Goal: Book appointment/travel/reservation

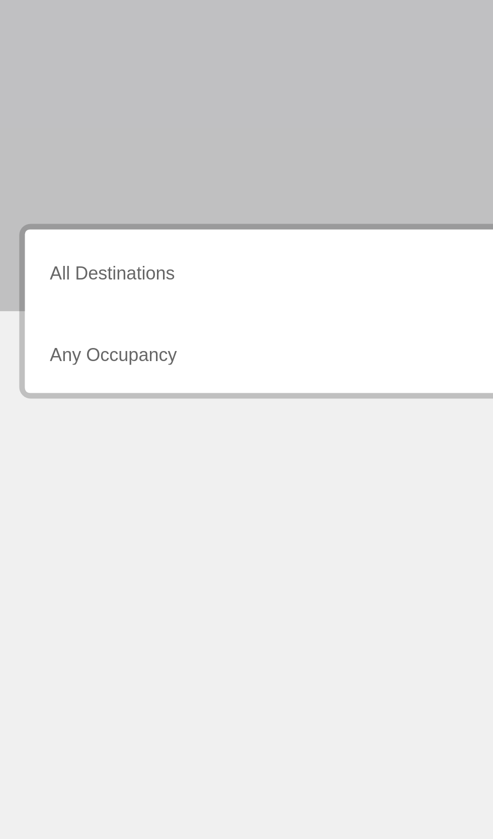
click at [47, 299] on div "Destination All Destinations" at bounding box center [137, 284] width 207 height 32
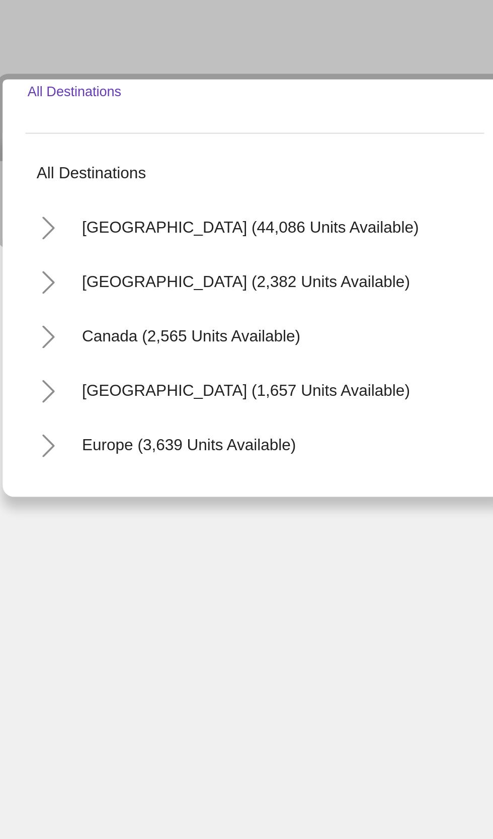
click at [39, 338] on button "Toggle United States (44,086 units available)" at bounding box center [43, 331] width 20 height 20
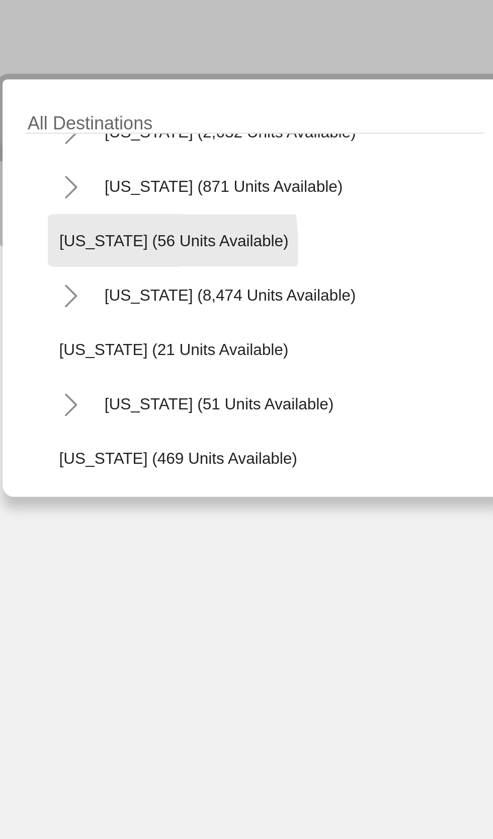
scroll to position [117, 0]
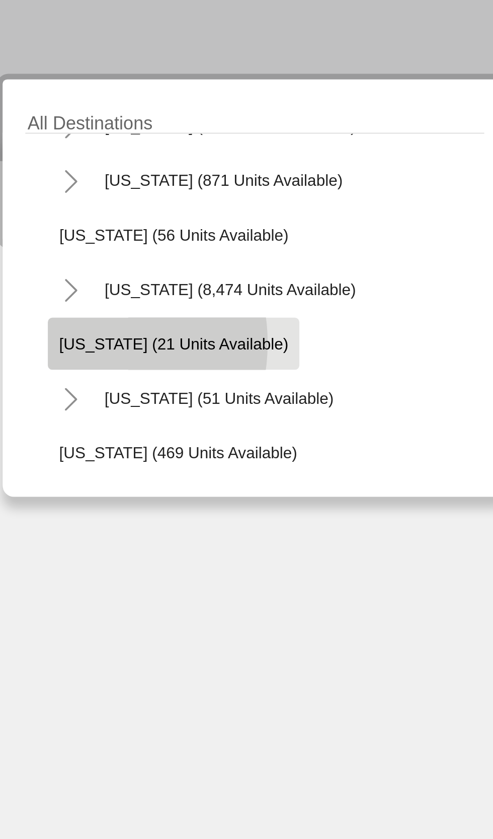
click at [52, 383] on span "[US_STATE] (21 units available)" at bounding box center [99, 383] width 102 height 8
type input "**********"
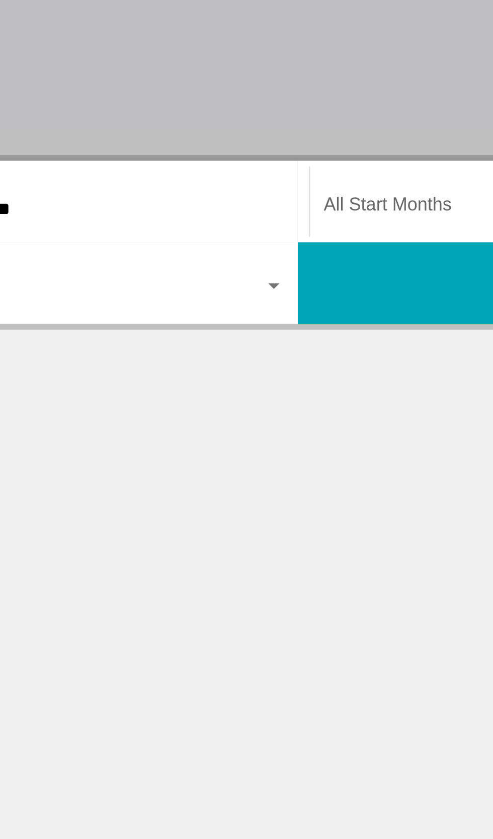
click at [272, 291] on span "Search widget" at bounding box center [356, 287] width 197 height 9
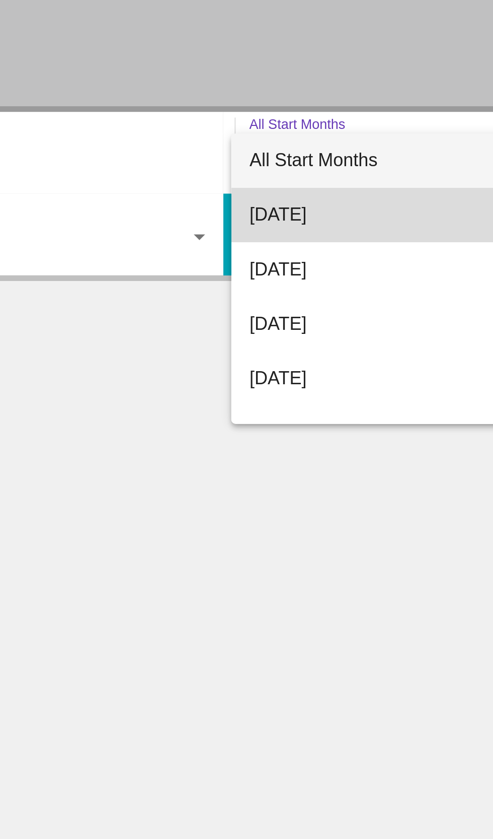
click at [269, 315] on span "[DATE]" at bounding box center [361, 312] width 206 height 24
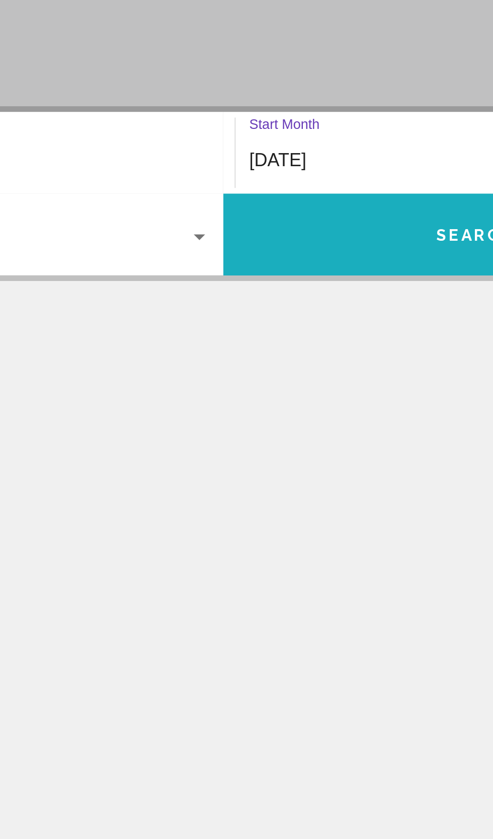
click at [272, 328] on button "Search" at bounding box center [359, 320] width 224 height 36
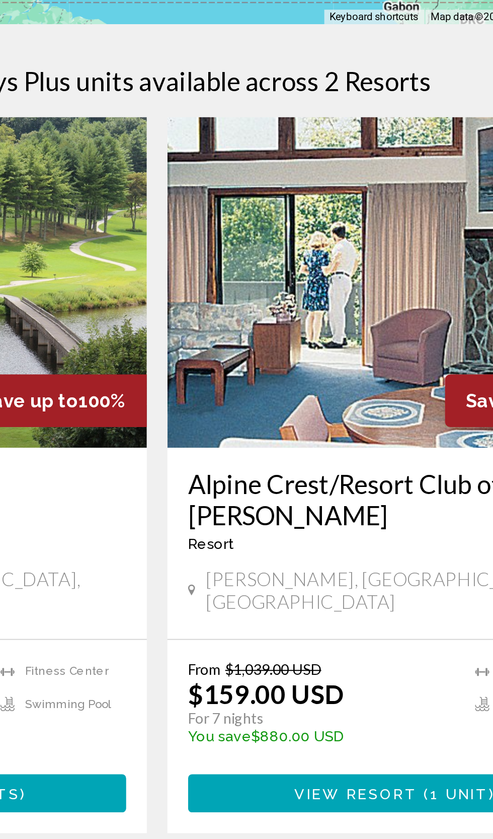
scroll to position [77, 0]
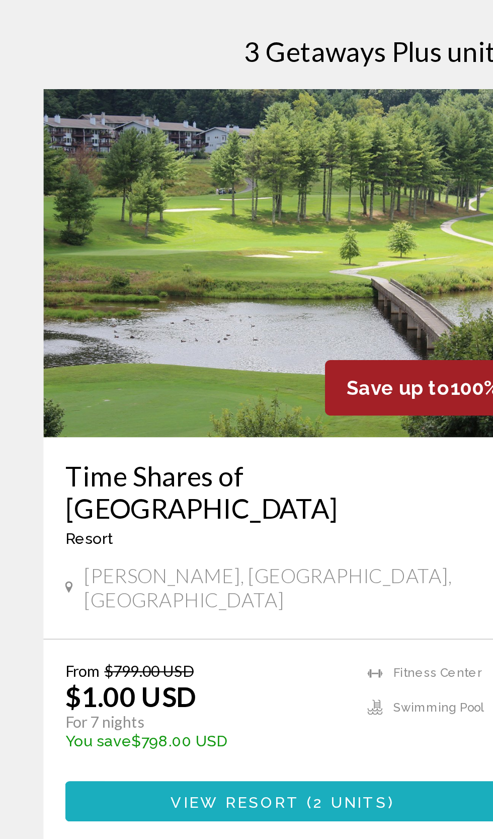
click at [51, 626] on button "View Resort ( 2 units )" at bounding box center [130, 635] width 201 height 19
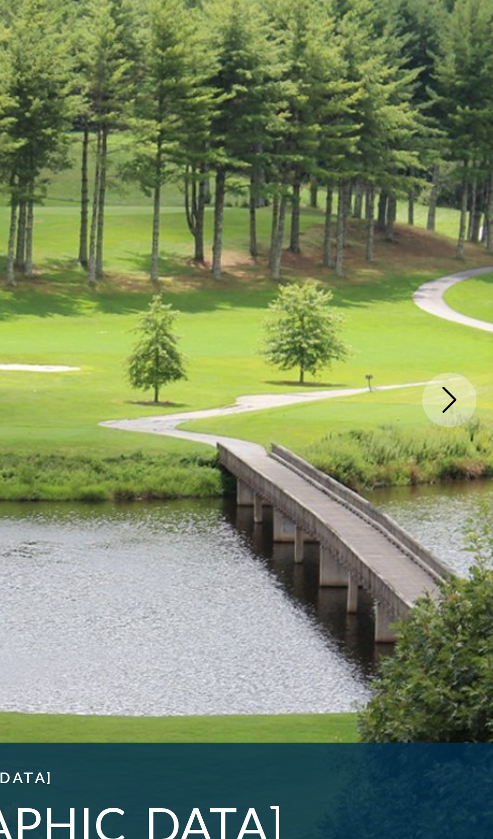
click at [473, 263] on button "Next image" at bounding box center [470, 269] width 25 height 25
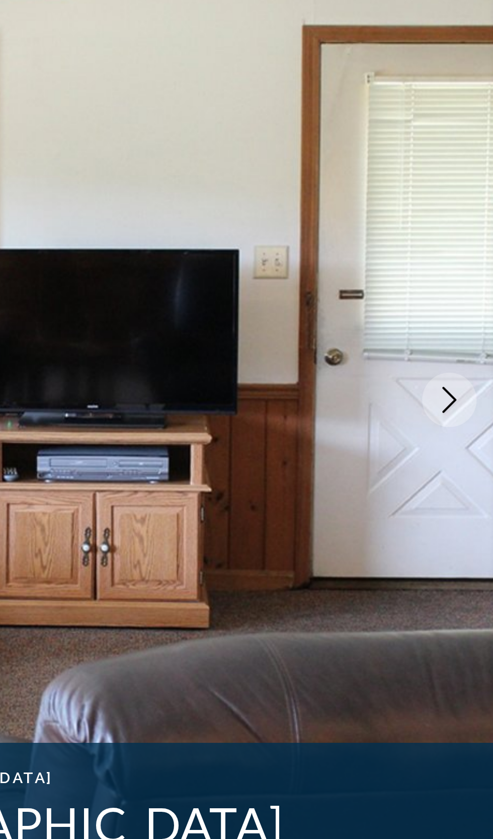
click at [477, 273] on button "Next image" at bounding box center [470, 269] width 25 height 25
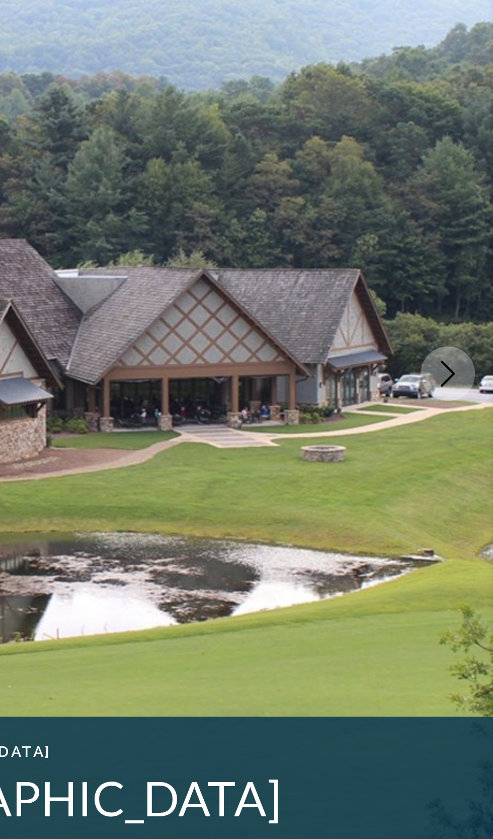
click at [484, 288] on img "Main content" at bounding box center [246, 269] width 493 height 478
click at [474, 280] on button "Next image" at bounding box center [470, 269] width 25 height 25
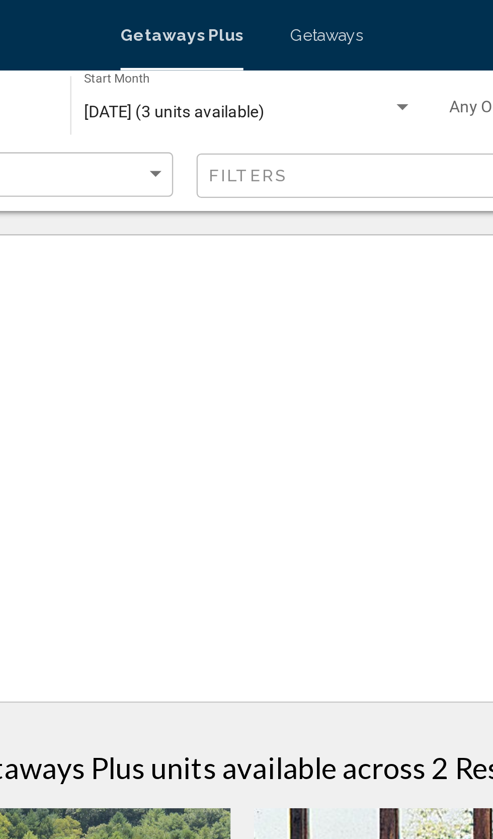
click at [279, 18] on span "Getaways" at bounding box center [283, 15] width 32 height 8
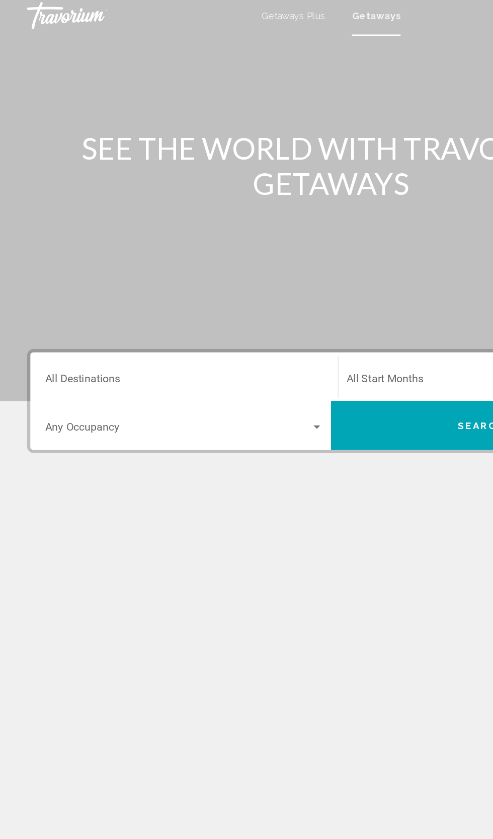
click at [63, 287] on input "Destination All Destinations" at bounding box center [137, 287] width 207 height 9
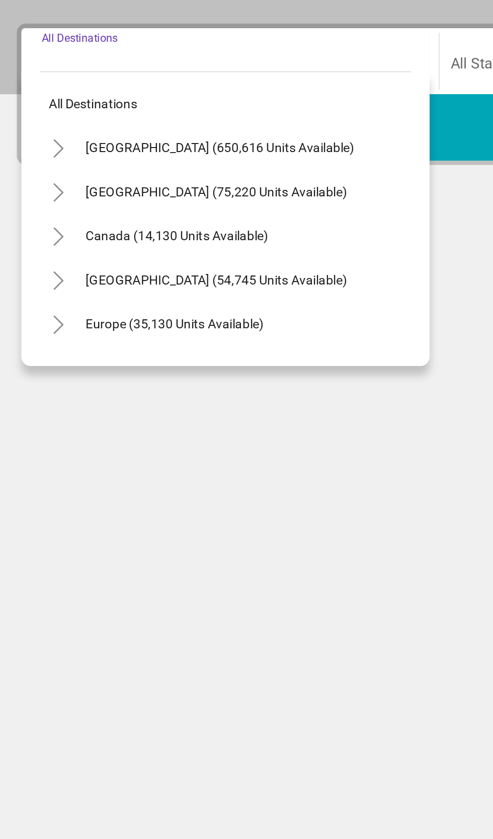
scroll to position [17, 0]
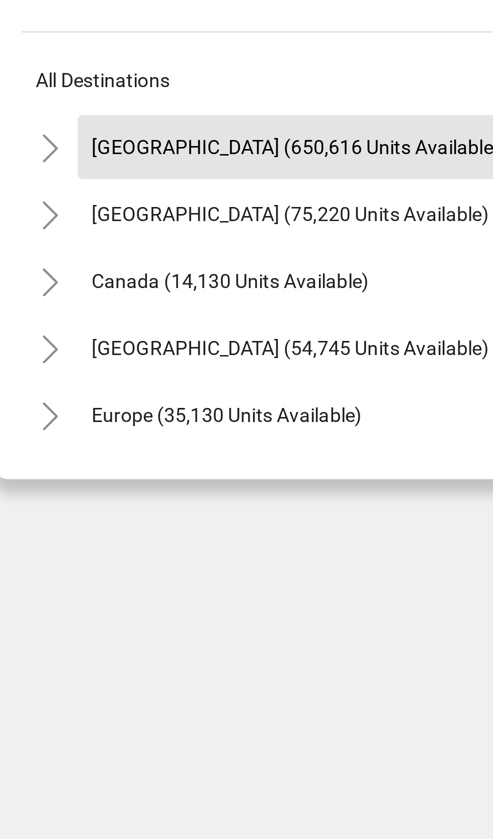
click at [73, 327] on span "[GEOGRAPHIC_DATA] (650,616 units available)" at bounding box center [131, 331] width 147 height 8
type input "**********"
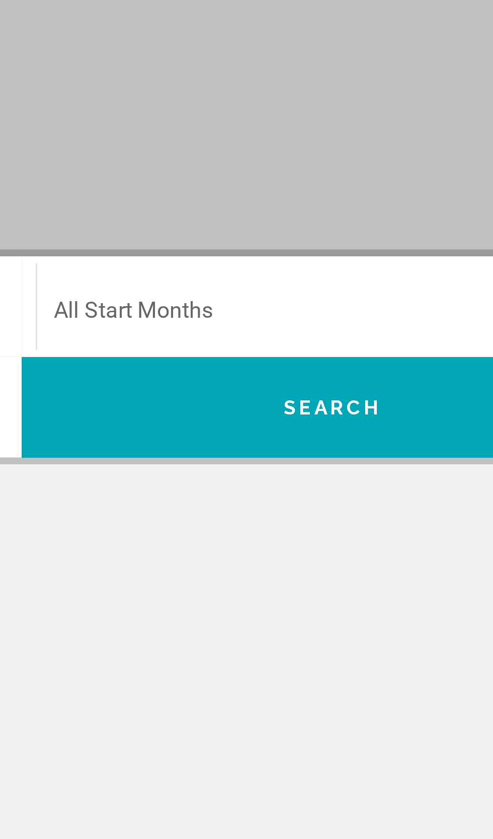
click at [294, 283] on span "Search widget" at bounding box center [356, 287] width 197 height 9
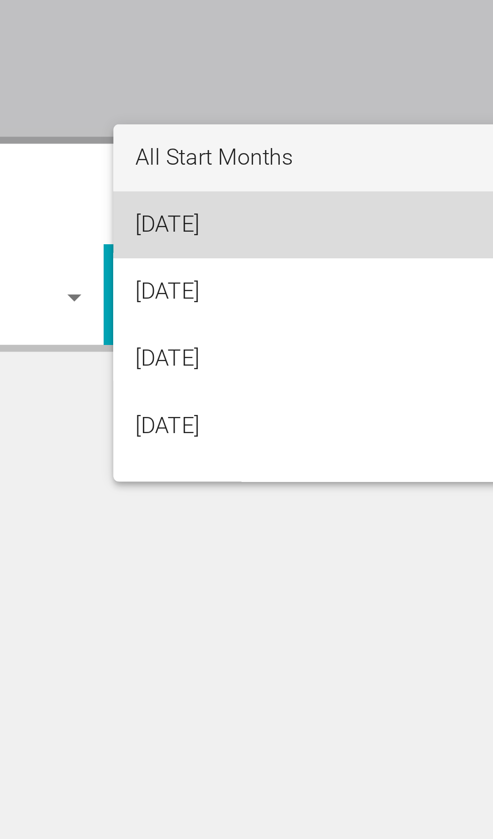
click at [271, 295] on span "[DATE]" at bounding box center [361, 295] width 206 height 24
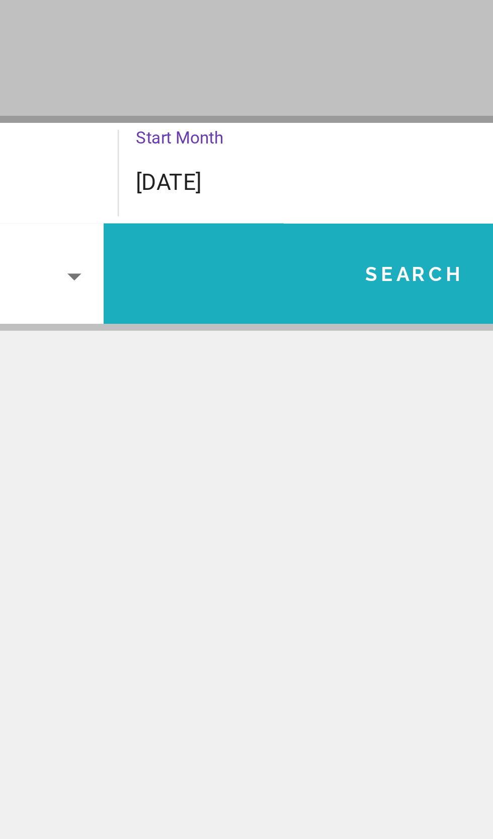
scroll to position [0, 0]
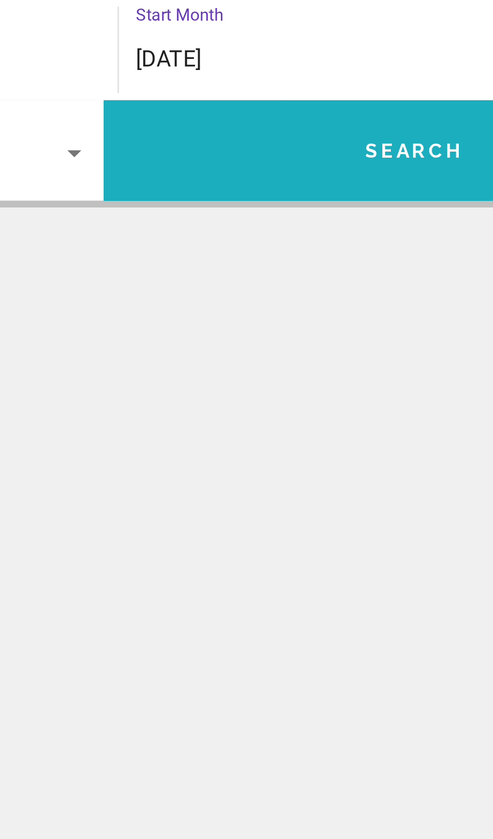
click at [278, 334] on button "Search" at bounding box center [359, 320] width 224 height 36
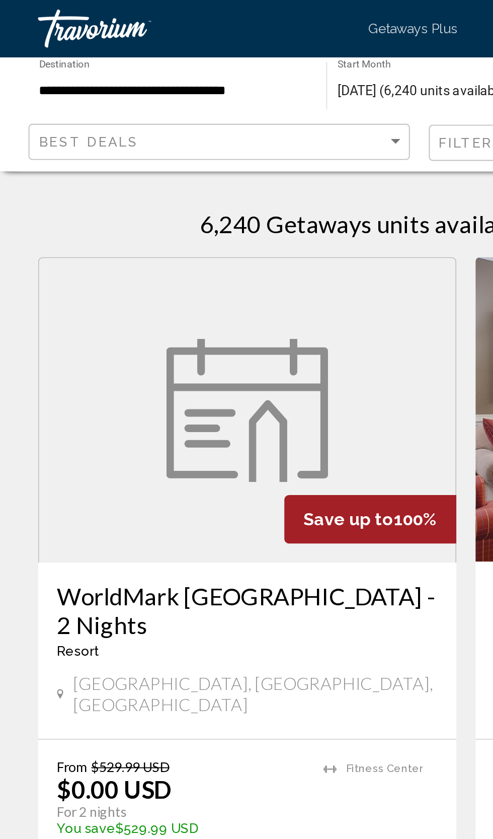
click at [47, 51] on input "**********" at bounding box center [92, 48] width 142 height 8
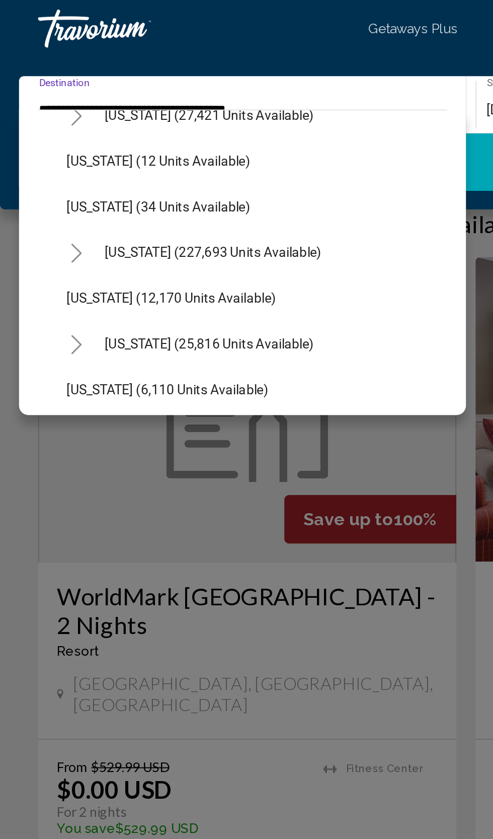
scroll to position [138, 0]
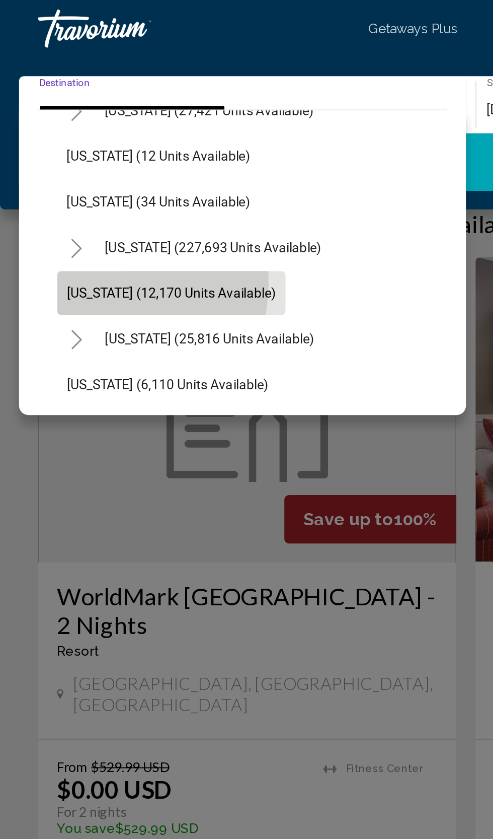
click at [36, 149] on button "[US_STATE] (12,170 units available)" at bounding box center [90, 154] width 121 height 23
type input "**********"
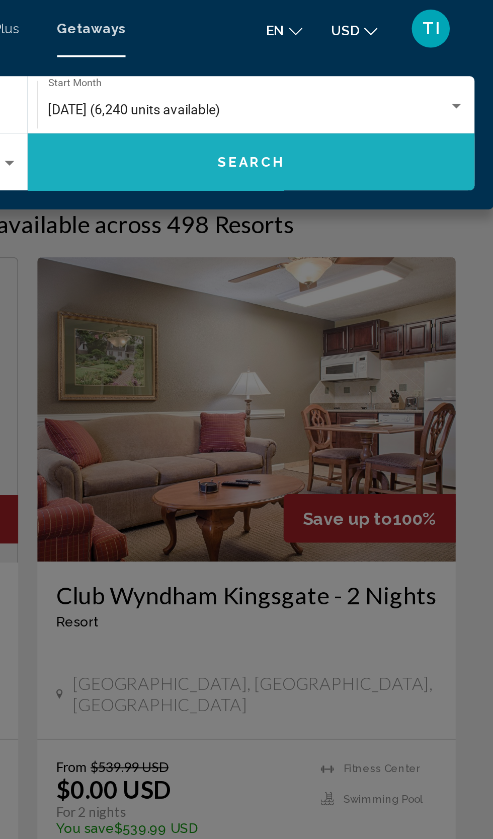
click at [279, 97] on button "Search" at bounding box center [365, 85] width 237 height 30
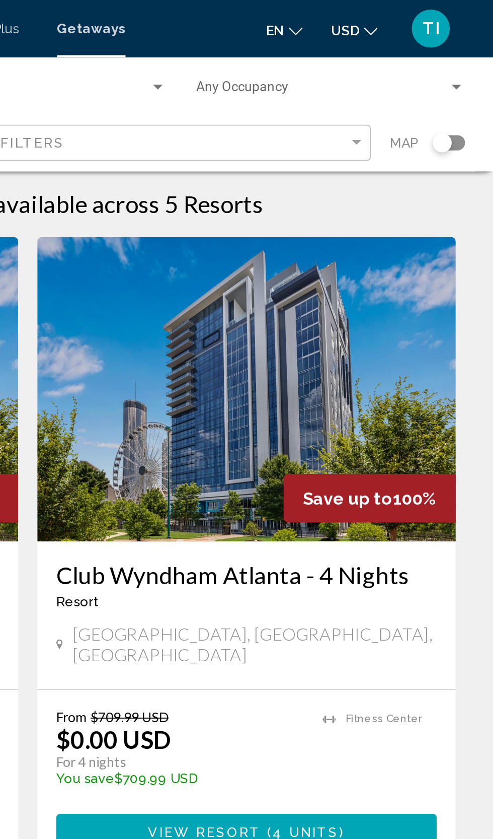
scroll to position [10, 0]
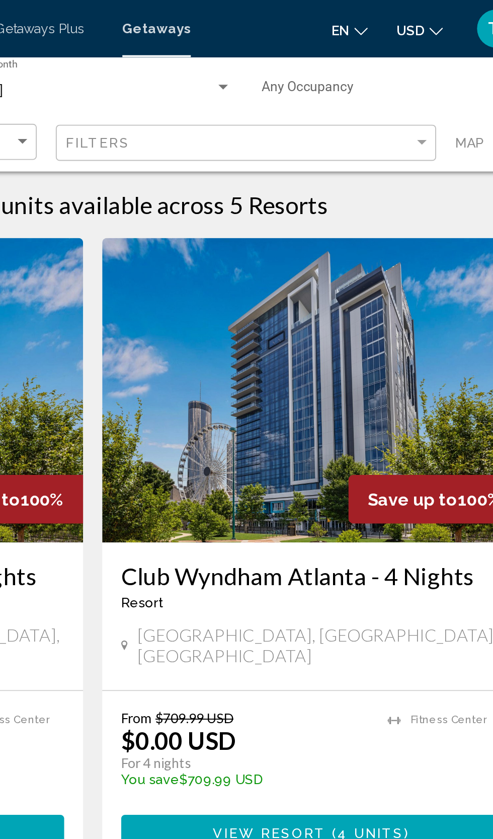
click at [371, 435] on button "View Resort ( 4 units )" at bounding box center [362, 440] width 201 height 19
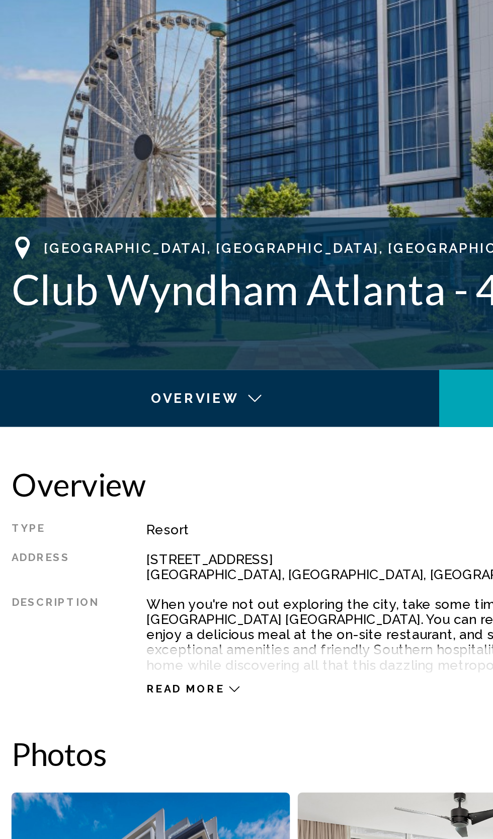
click at [141, 653] on div "Read more" at bounding box center [283, 667] width 382 height 28
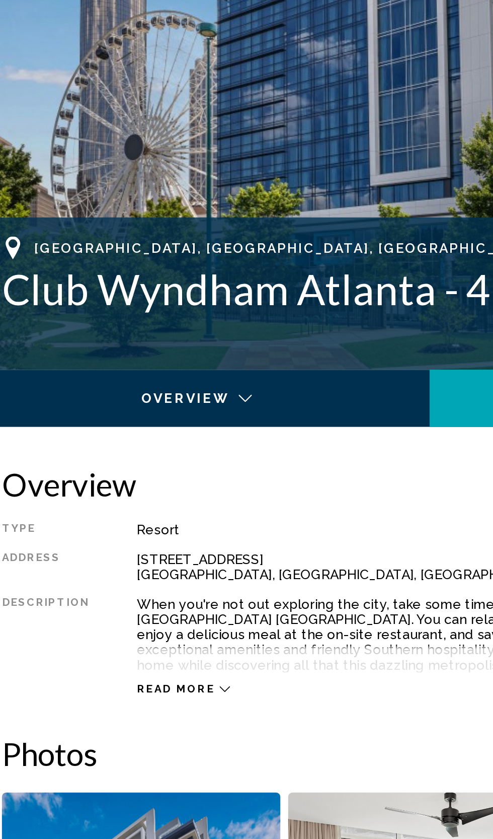
click at [127, 674] on span "Read more" at bounding box center [112, 677] width 41 height 7
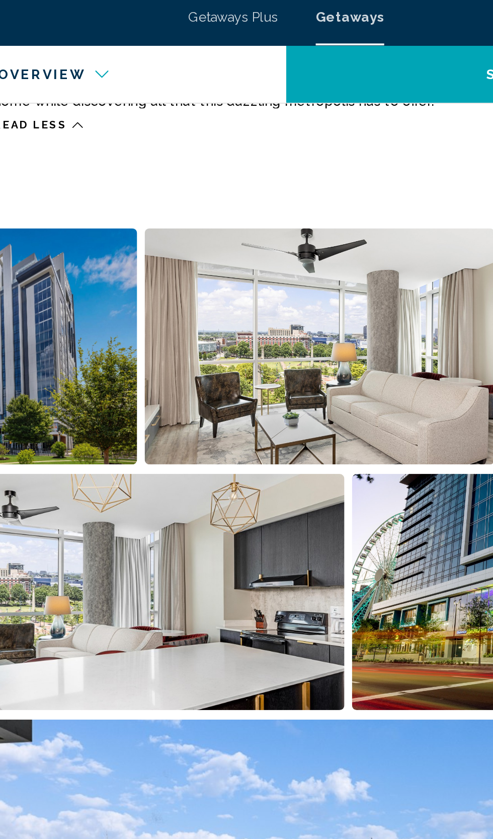
scroll to position [606, 0]
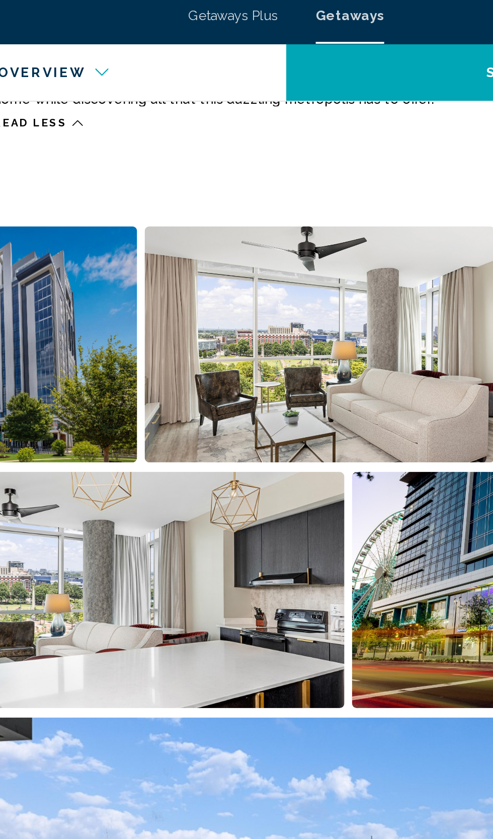
click at [259, 345] on img "Open full-screen image slider" at bounding box center [148, 319] width 257 height 125
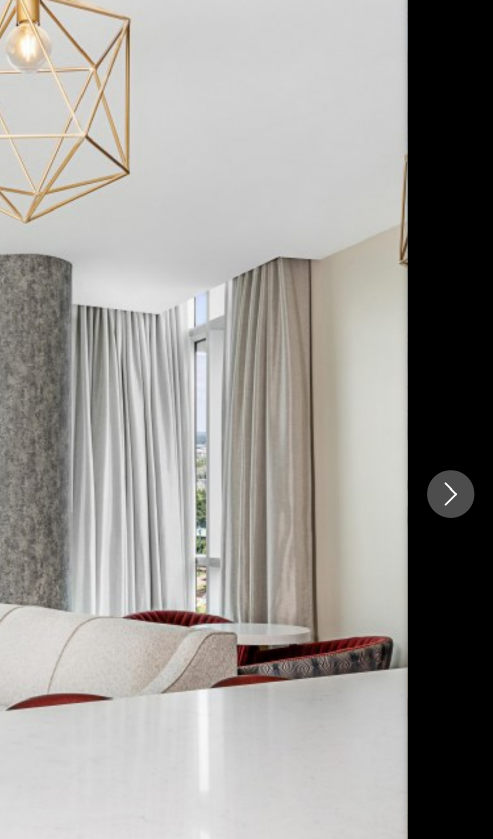
scroll to position [610, 0]
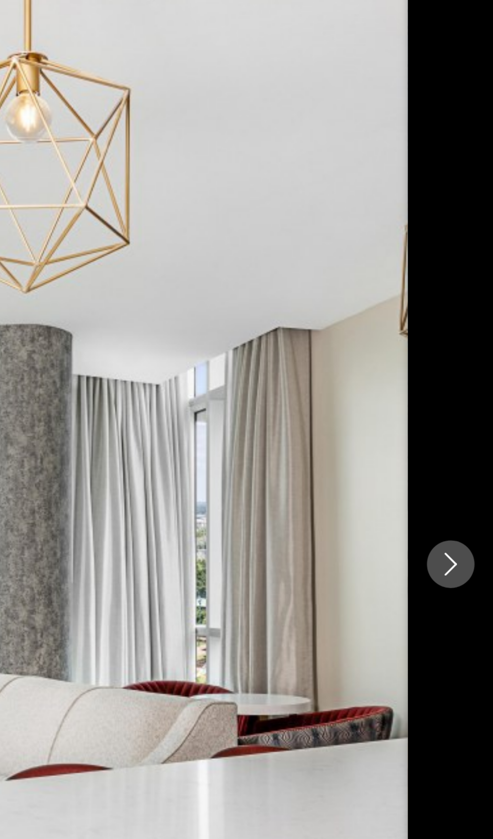
click at [482, 418] on button "Next image" at bounding box center [470, 419] width 25 height 25
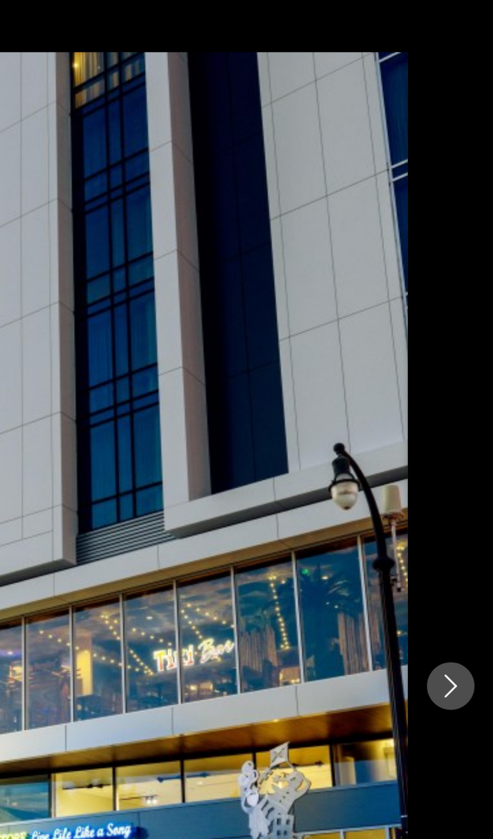
scroll to position [610, 0]
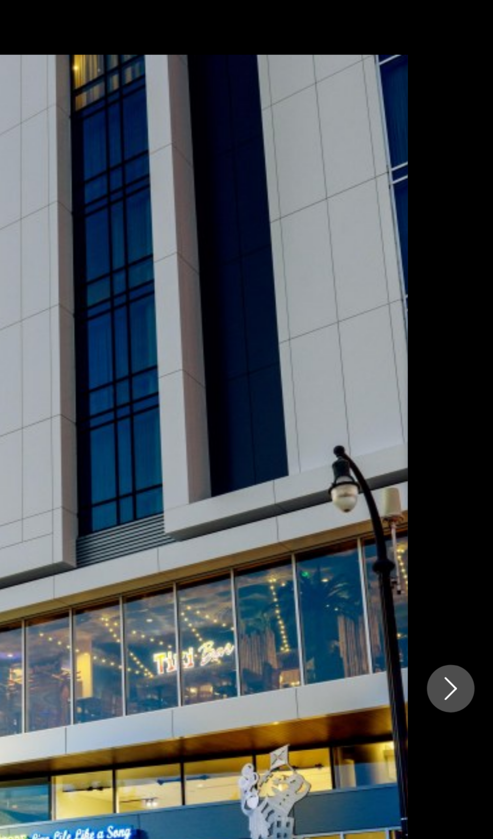
click at [472, 388] on div "Main content" at bounding box center [246, 419] width 493 height 671
click at [467, 421] on icon "Next image" at bounding box center [471, 419] width 12 height 12
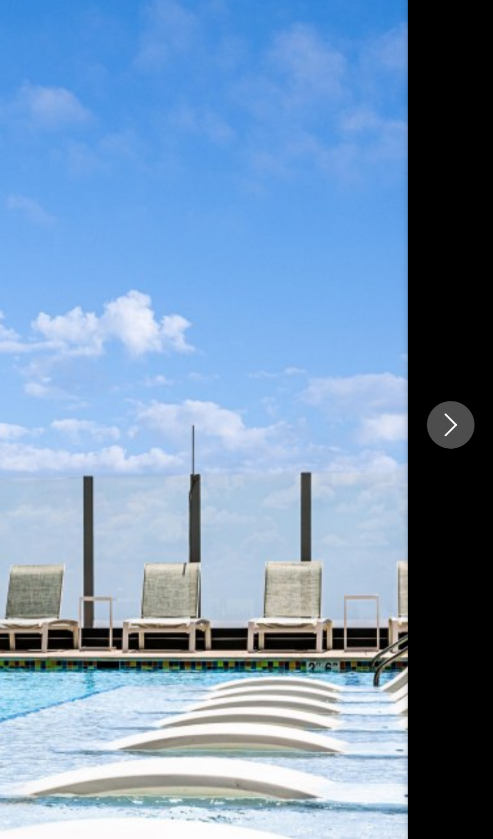
scroll to position [610, 0]
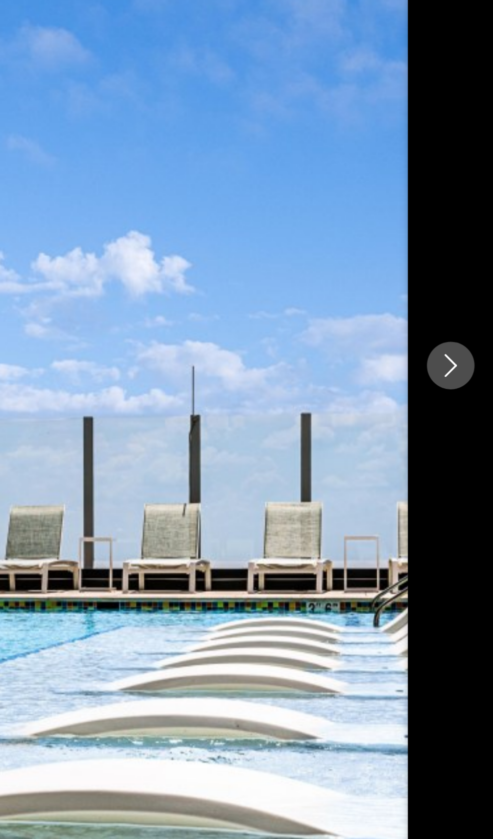
click at [474, 478] on div "Main content" at bounding box center [246, 419] width 493 height 671
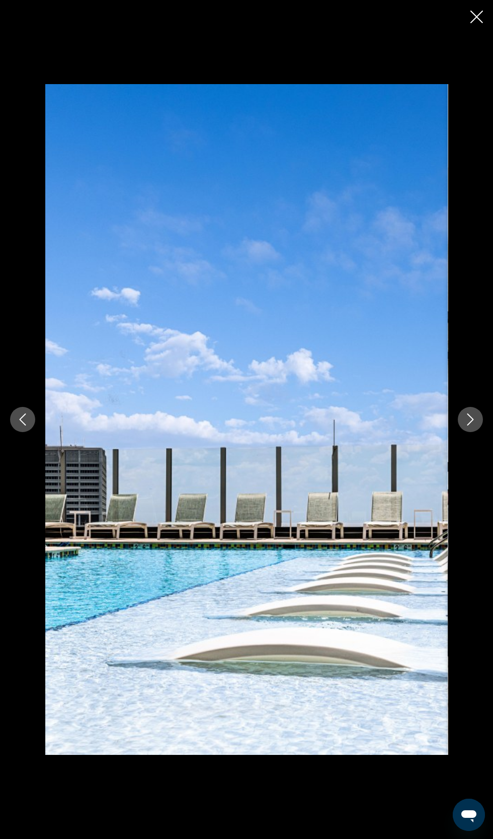
scroll to position [0, 0]
click at [479, 21] on icon "Close slideshow" at bounding box center [477, 17] width 13 height 13
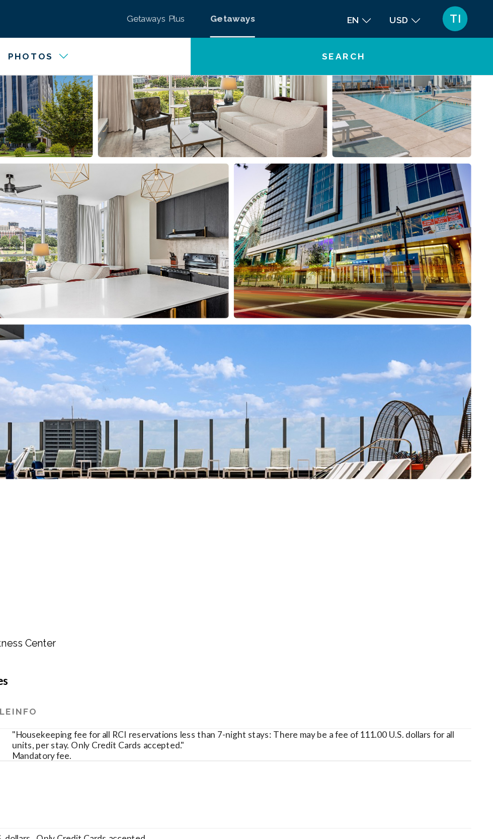
scroll to position [728, 0]
